Goal: Task Accomplishment & Management: Manage account settings

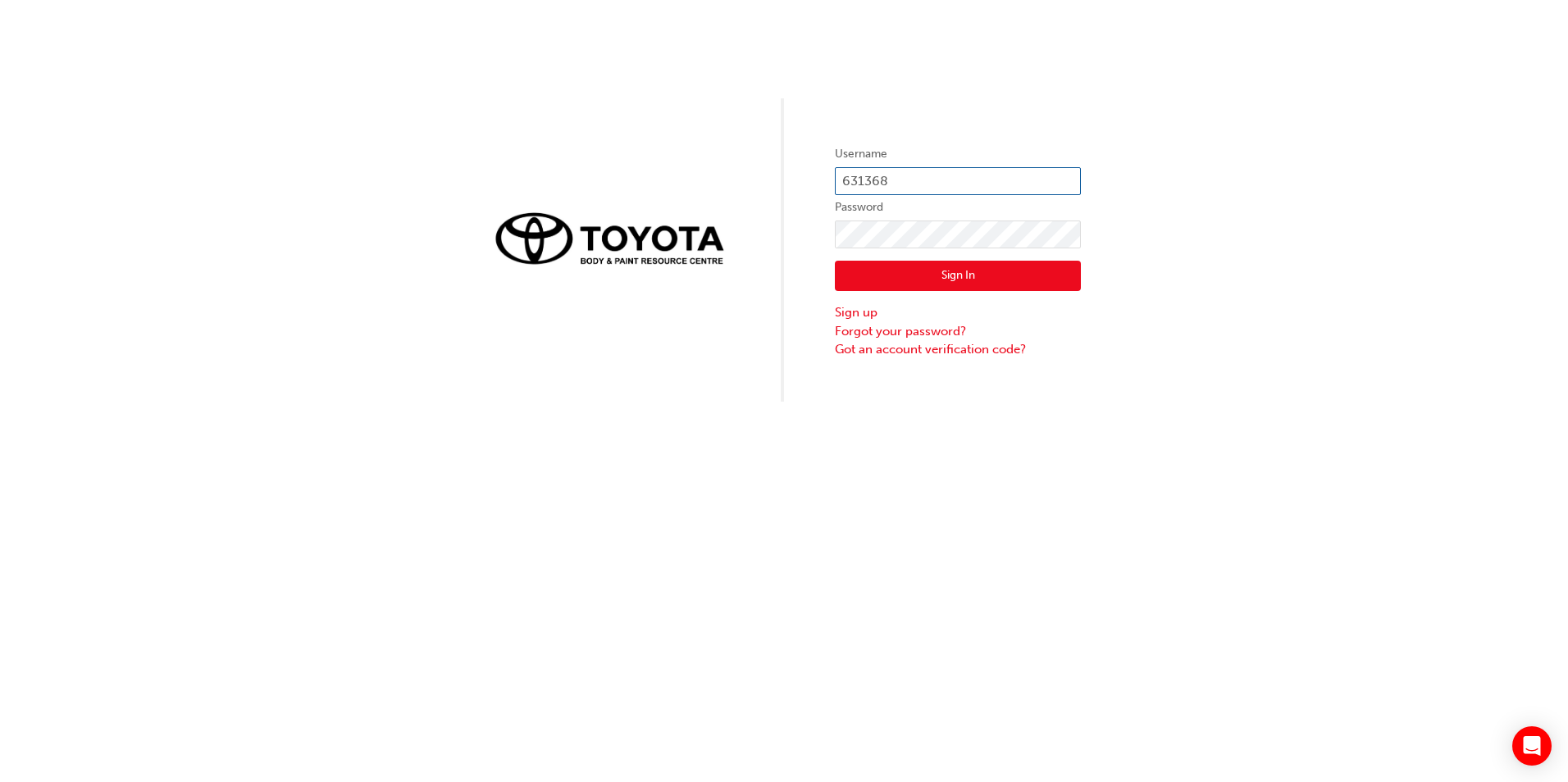
drag, startPoint x: 911, startPoint y: 183, endPoint x: 834, endPoint y: 180, distance: 77.1
click at [834, 180] on input "631368" at bounding box center [957, 180] width 246 height 28
type input "D"
type input "[PERSON_NAME].[PERSON_NAME]"
click at [853, 277] on button "Sign In" at bounding box center [957, 275] width 246 height 31
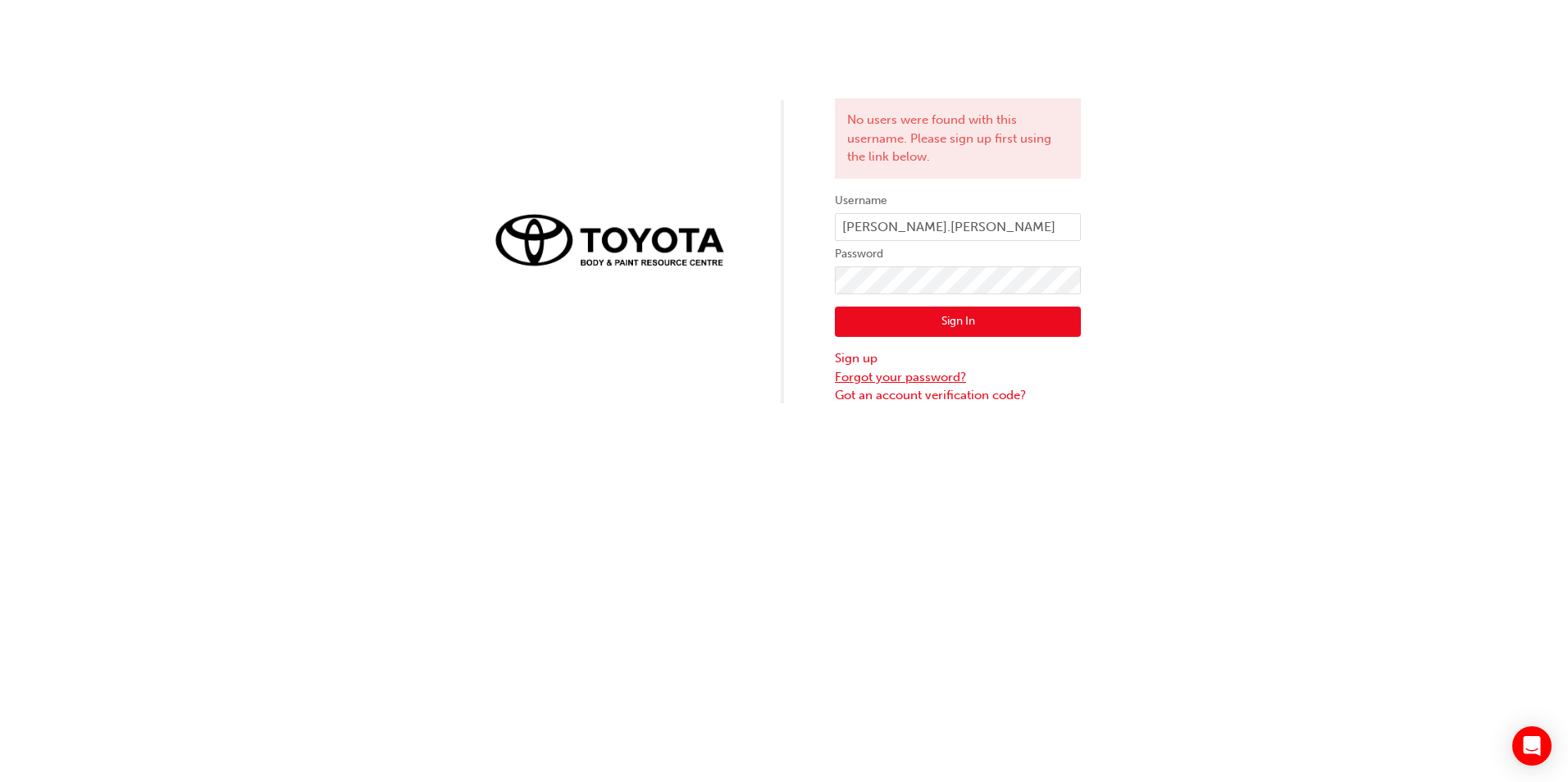
click at [874, 378] on link "Forgot your password?" at bounding box center [957, 377] width 246 height 19
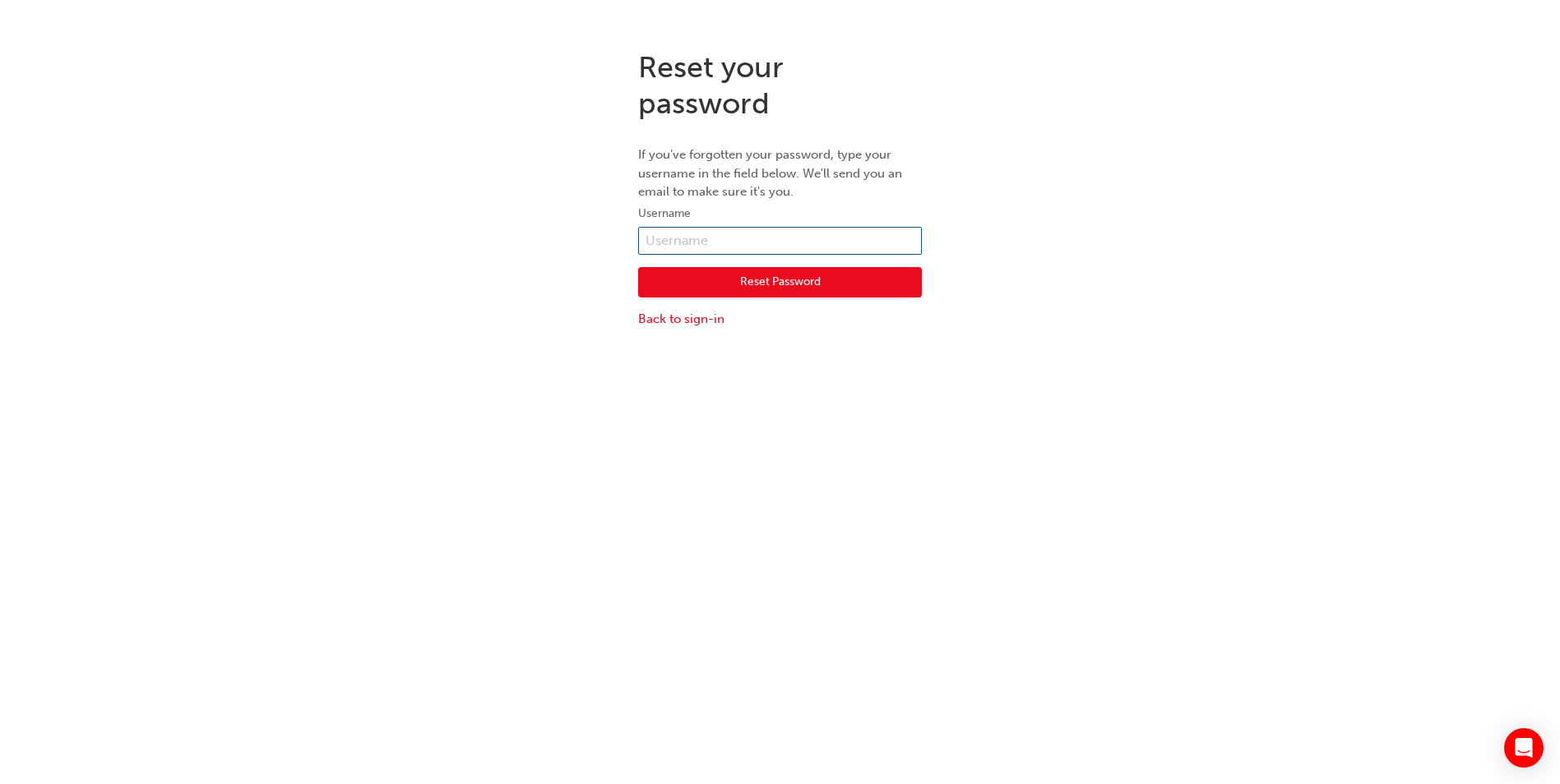
click at [739, 239] on input "text" at bounding box center [780, 241] width 283 height 28
type input "dylan.hansen"
click at [723, 284] on button "Reset Password" at bounding box center [780, 282] width 283 height 31
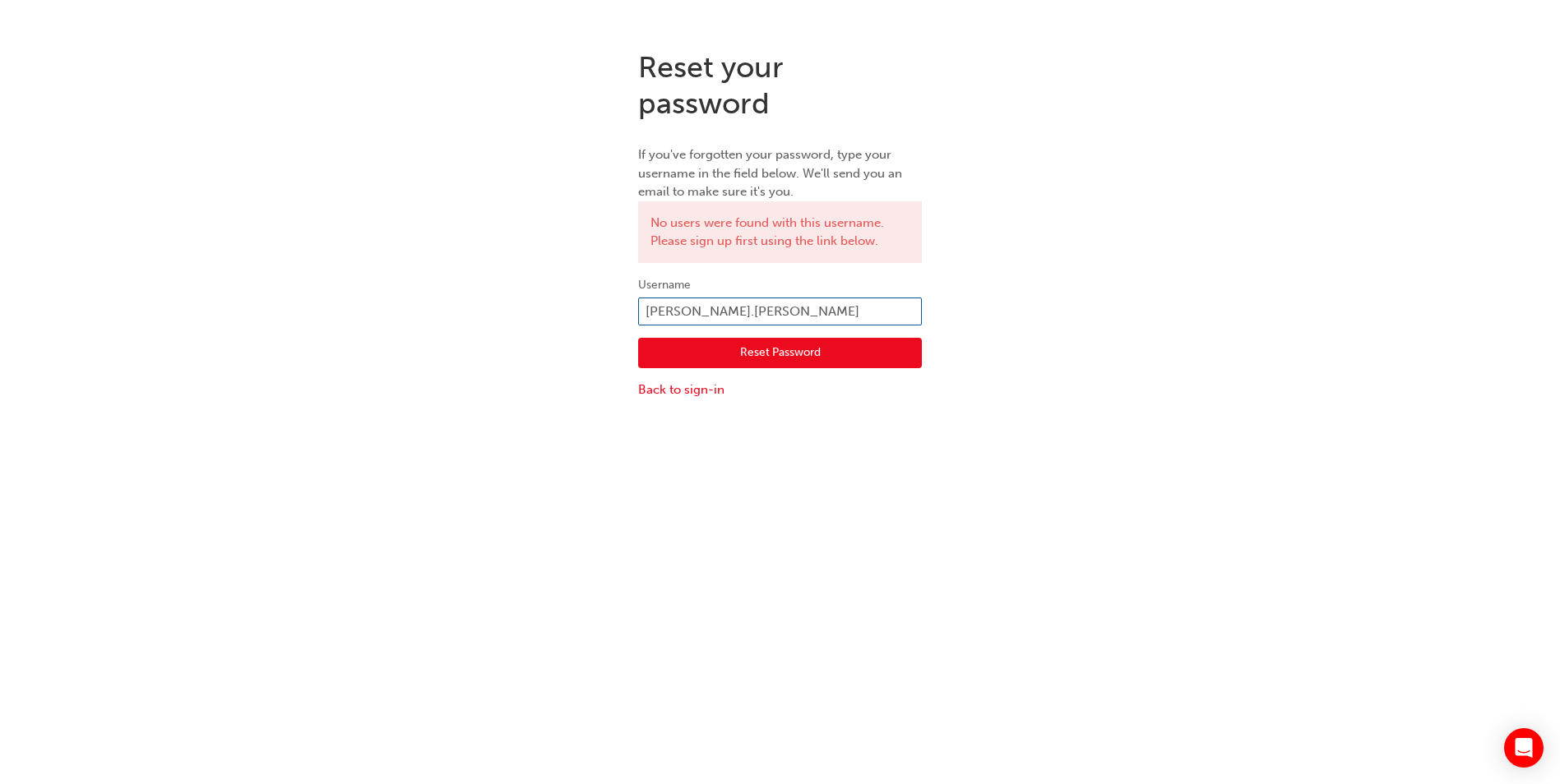
click at [763, 307] on input "dylan.hansen" at bounding box center [780, 311] width 283 height 28
type input "dylan.hansen@jacobgroup.org"
click at [747, 345] on button "Reset Password" at bounding box center [780, 353] width 283 height 31
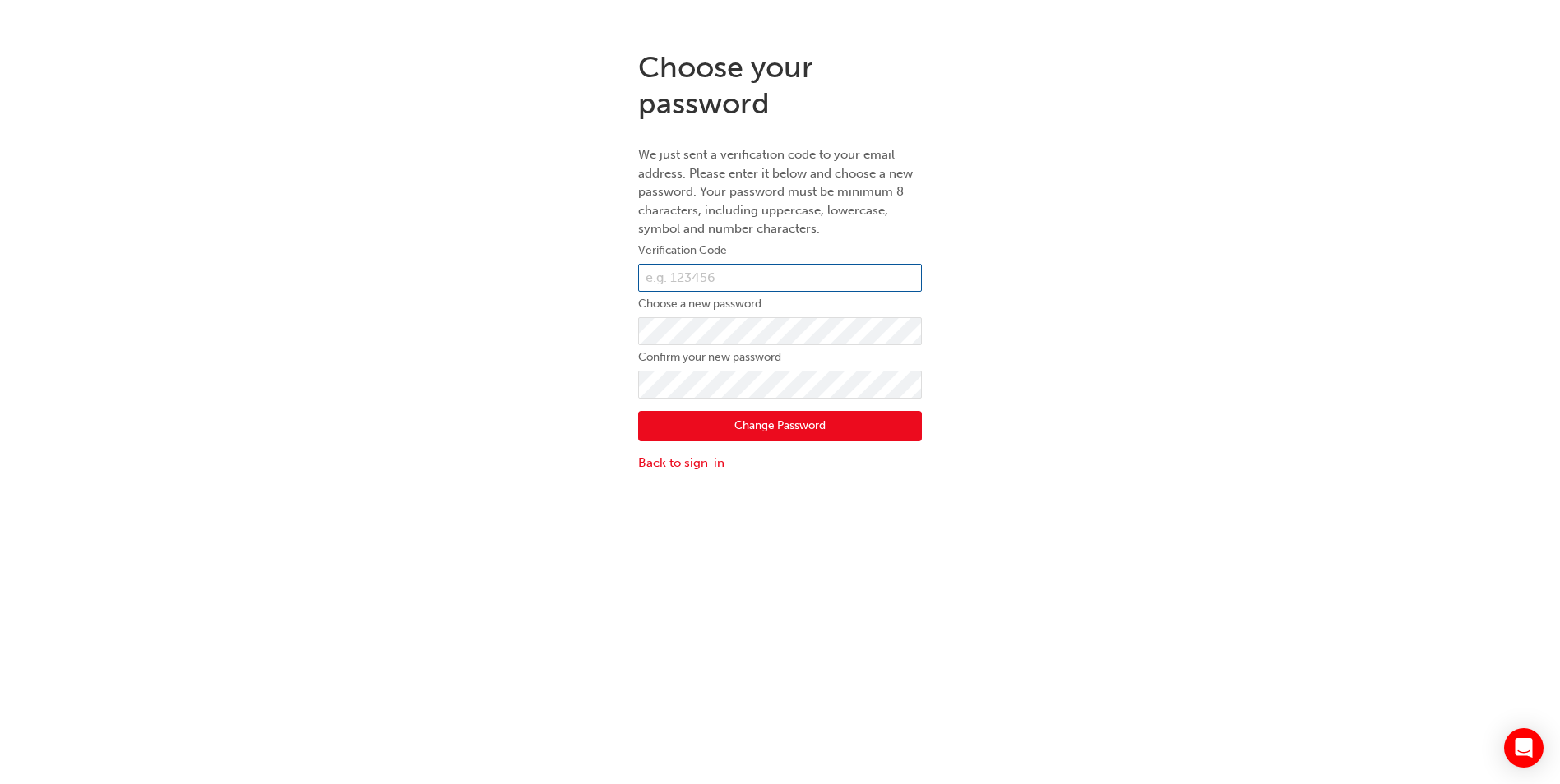
click at [753, 273] on input "text" at bounding box center [780, 277] width 283 height 28
type input "139318"
click at [702, 282] on input "139318" at bounding box center [780, 277] width 283 height 28
click at [731, 429] on button "Change Password" at bounding box center [780, 426] width 283 height 31
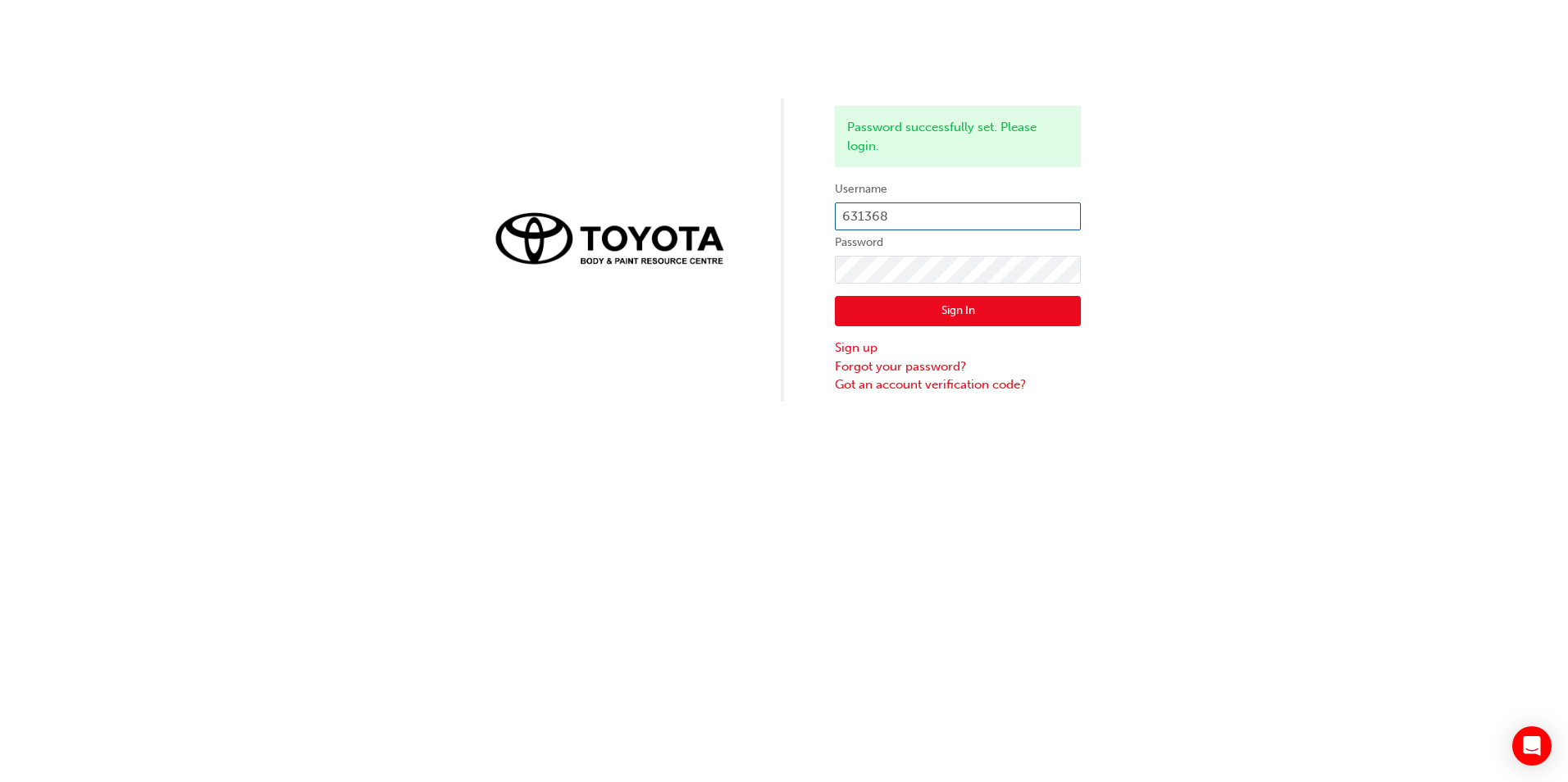
drag, startPoint x: 922, startPoint y: 212, endPoint x: 711, endPoint y: 218, distance: 211.1
click at [711, 218] on div "Password successfully set. Please login. Username 631368 Password Sign In Sign …" at bounding box center [784, 201] width 1568 height 402
paste input "13931"
type input "139318"
click button "Sign In" at bounding box center [957, 311] width 246 height 31
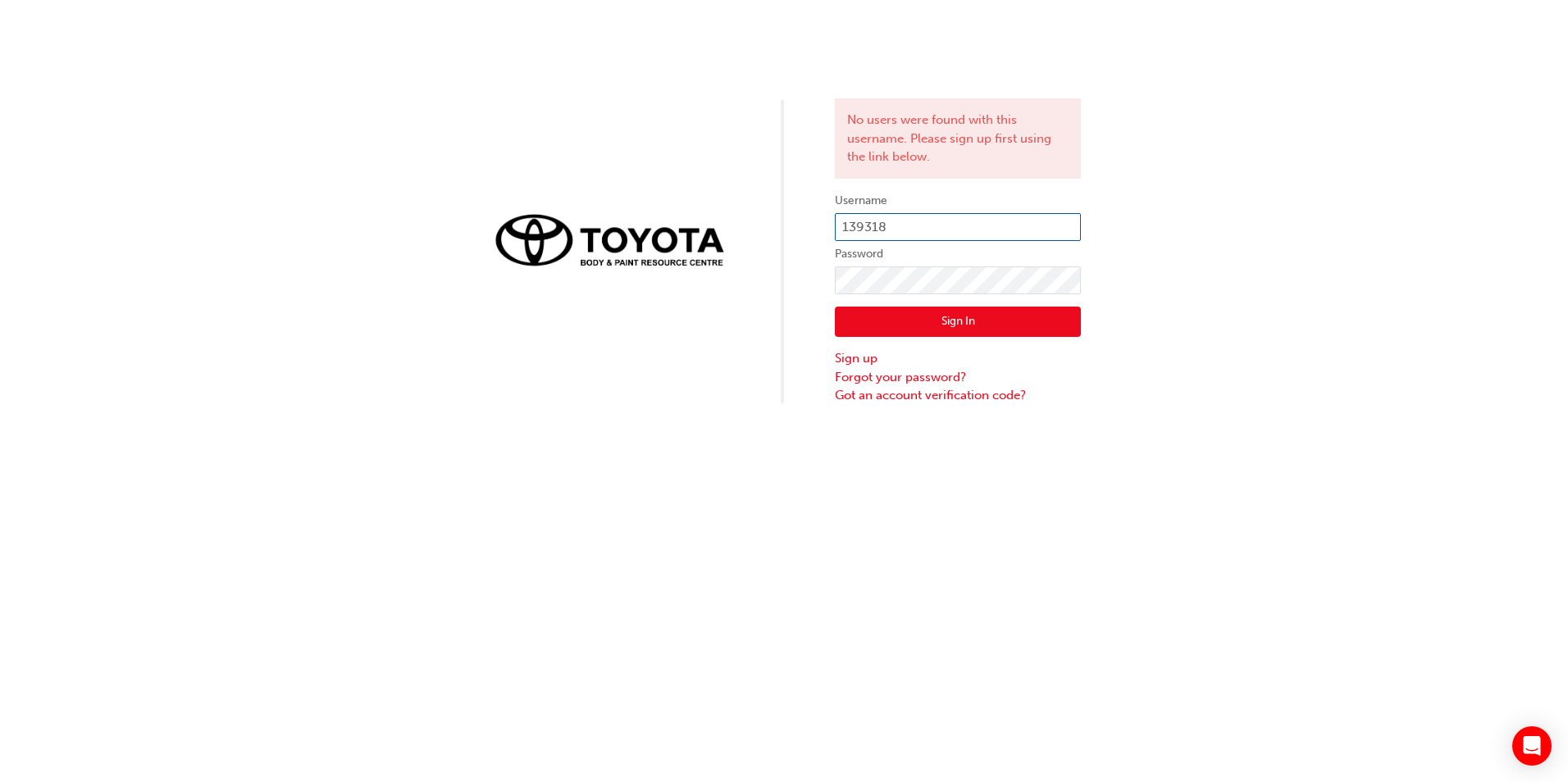
drag, startPoint x: 949, startPoint y: 216, endPoint x: 744, endPoint y: 215, distance: 205.0
click at [744, 215] on div "No users were found with this username. Please sign up first using the link bel…" at bounding box center [784, 203] width 1568 height 405
type input "dylan.hansen@jacobgroup.org"
click at [951, 328] on button "Sign In" at bounding box center [957, 322] width 246 height 31
